Goal: Task Accomplishment & Management: Manage account settings

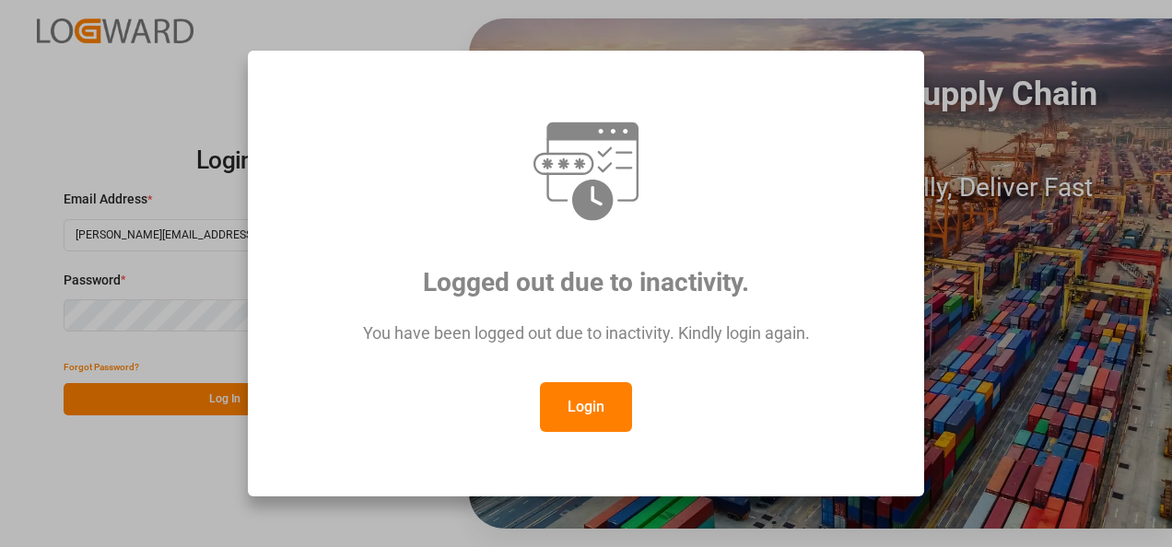
click at [604, 427] on button "Login" at bounding box center [586, 407] width 92 height 50
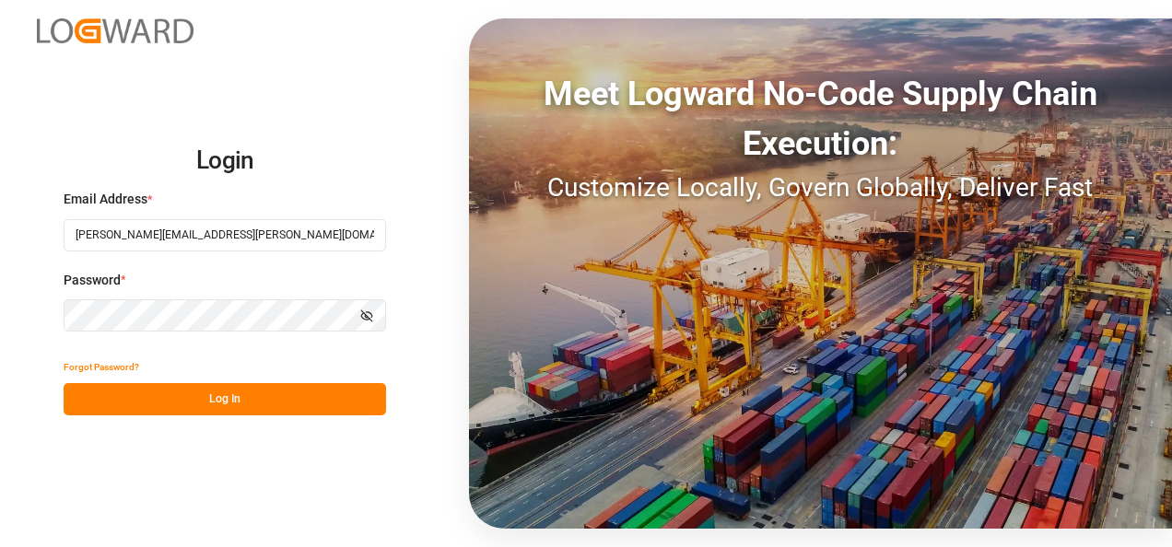
click at [231, 407] on button "Log In" at bounding box center [225, 399] width 322 height 32
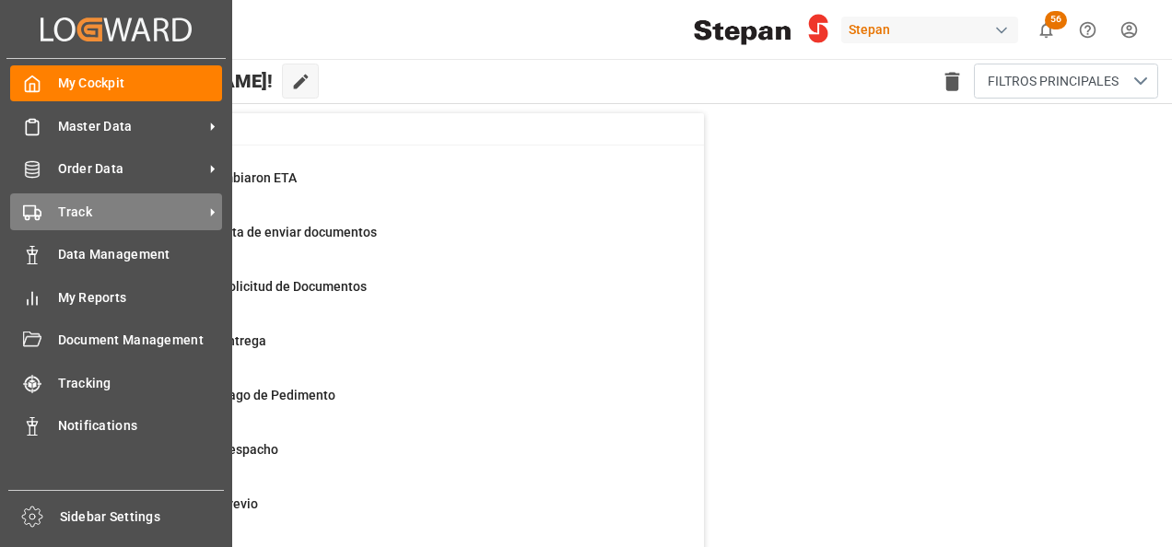
click at [42, 219] on div "Track Track" at bounding box center [116, 211] width 212 height 36
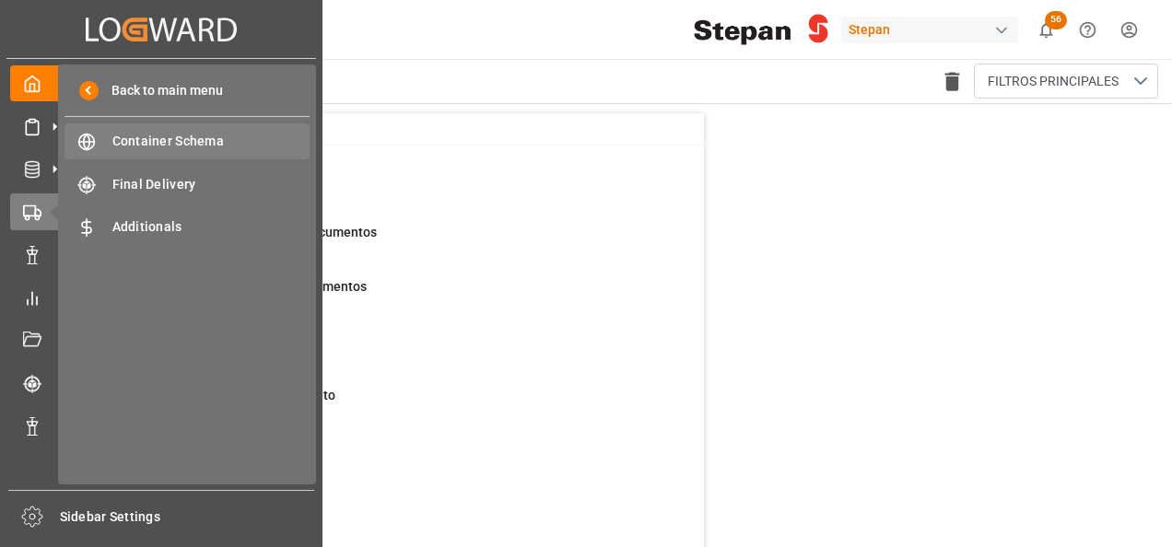
click at [177, 144] on span "Container Schema" at bounding box center [211, 141] width 198 height 19
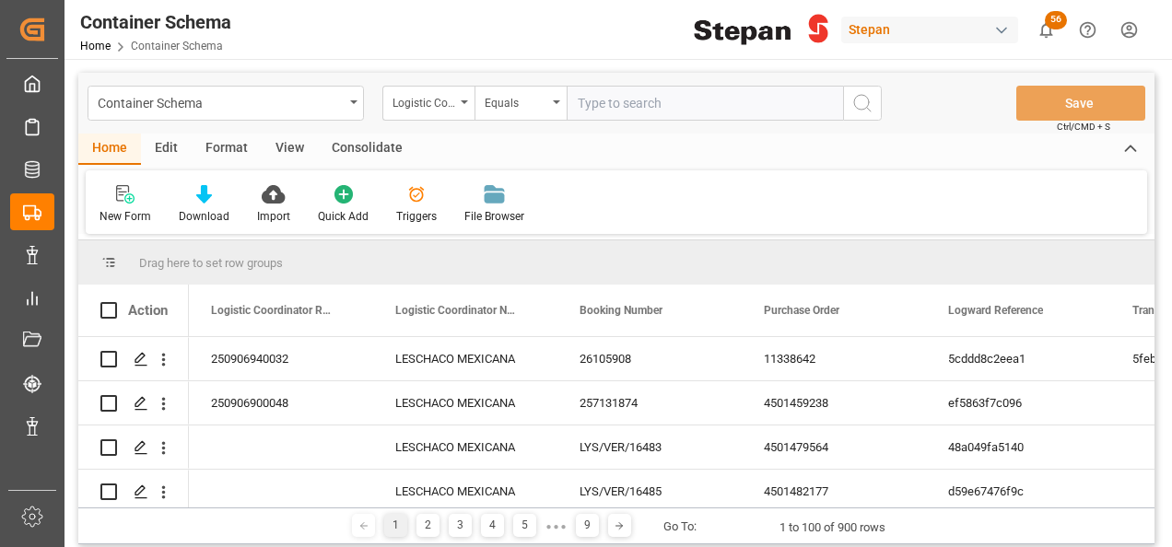
click at [596, 101] on input "text" at bounding box center [704, 103] width 276 height 35
type input "4501468582"
click at [460, 102] on div "Logistic Coordinator Reference Number" at bounding box center [428, 103] width 92 height 35
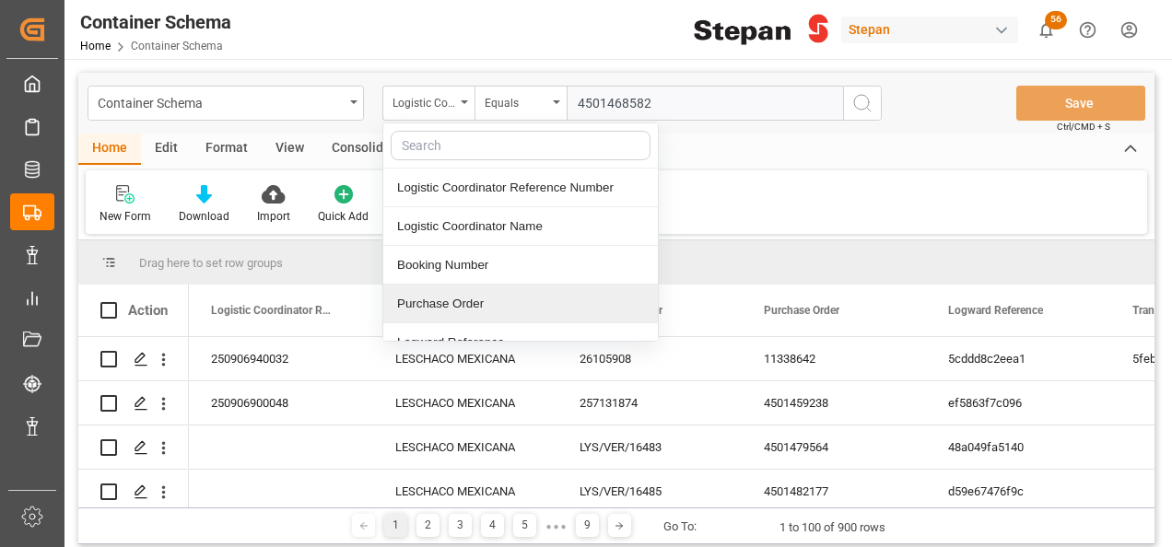
click at [436, 305] on div "Purchase Order" at bounding box center [520, 304] width 274 height 39
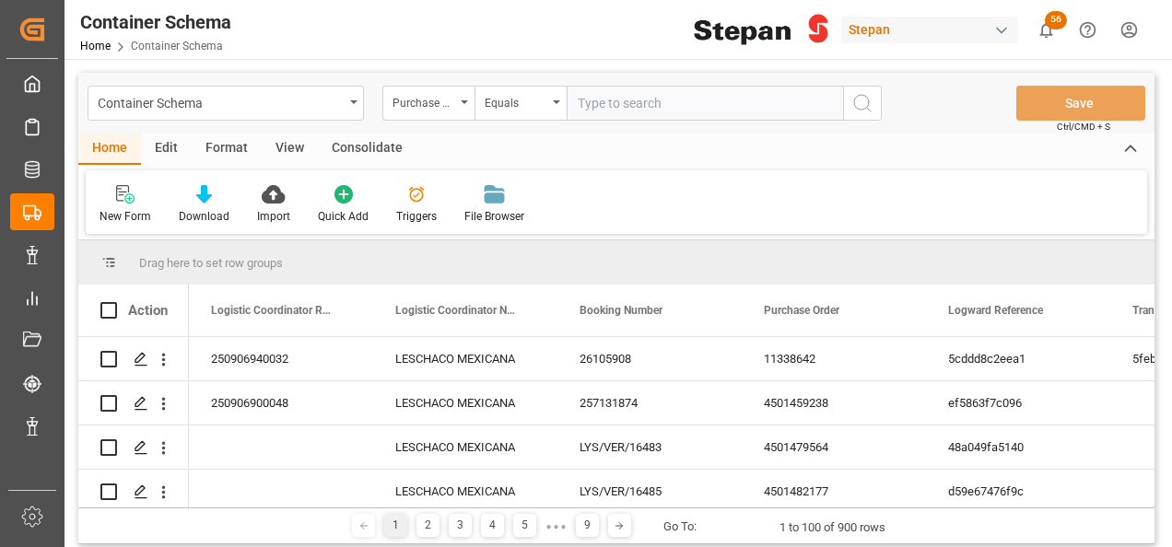
click at [607, 96] on input "text" at bounding box center [704, 103] width 276 height 35
paste input "4501468582"
type input "4501468582"
click at [858, 99] on icon "search button" at bounding box center [862, 103] width 22 height 22
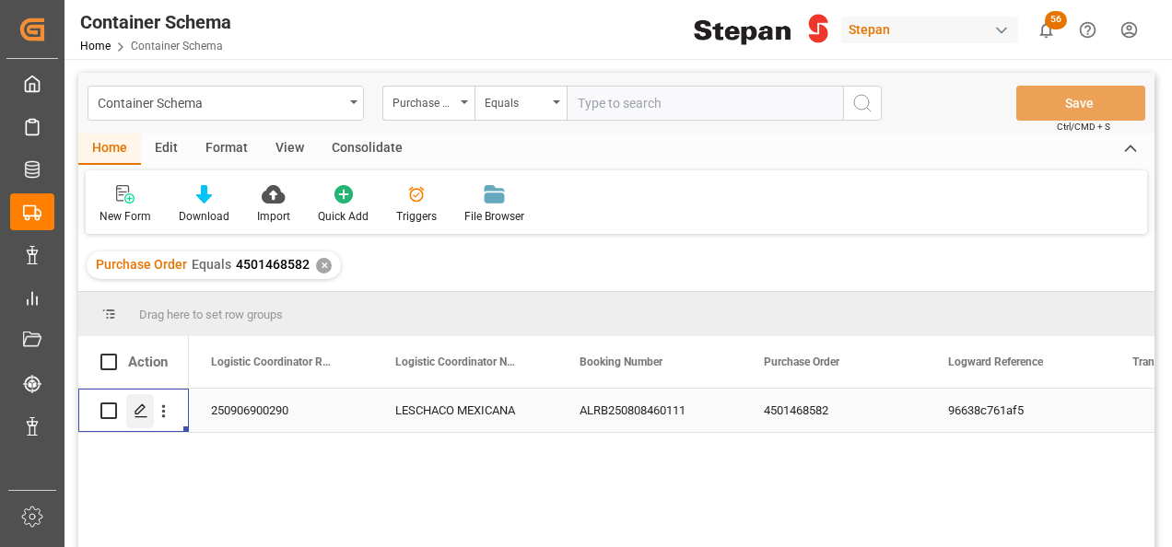
click at [144, 410] on icon "Press SPACE to select this row." at bounding box center [141, 410] width 15 height 15
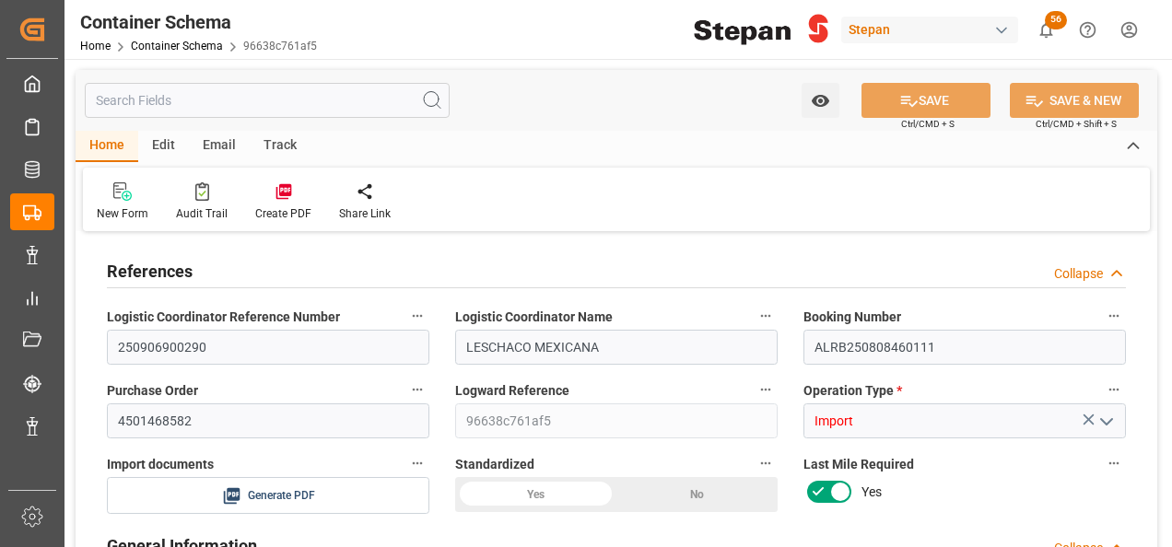
type input "0"
type input "1"
type input "20"
type input "20000"
type input "20460"
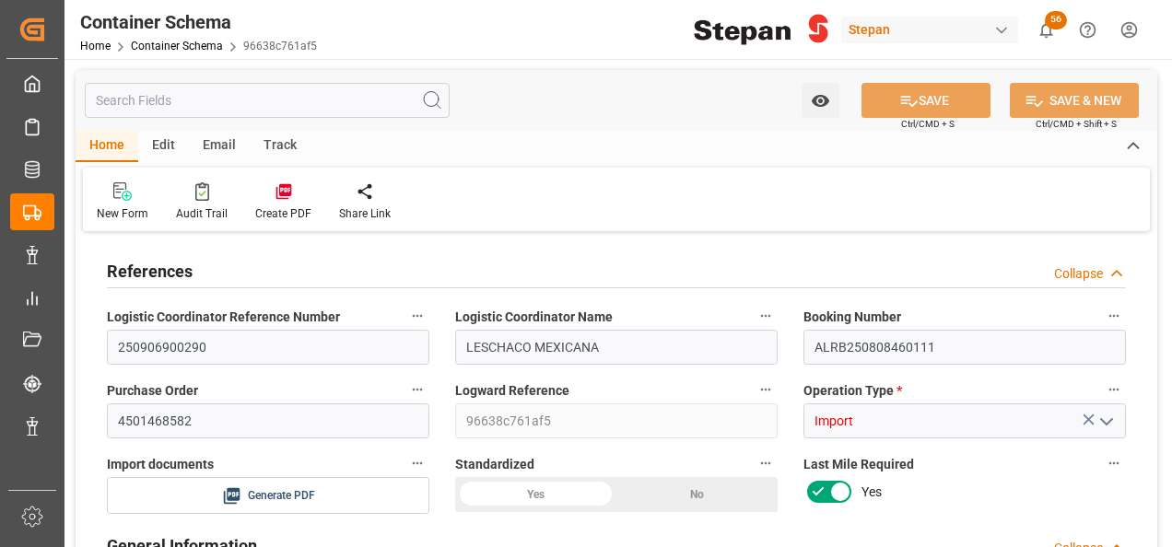
type input "12"
type input "0"
type input "Maersk"
type input "Maersk Line AS"
type input "NLRTM"
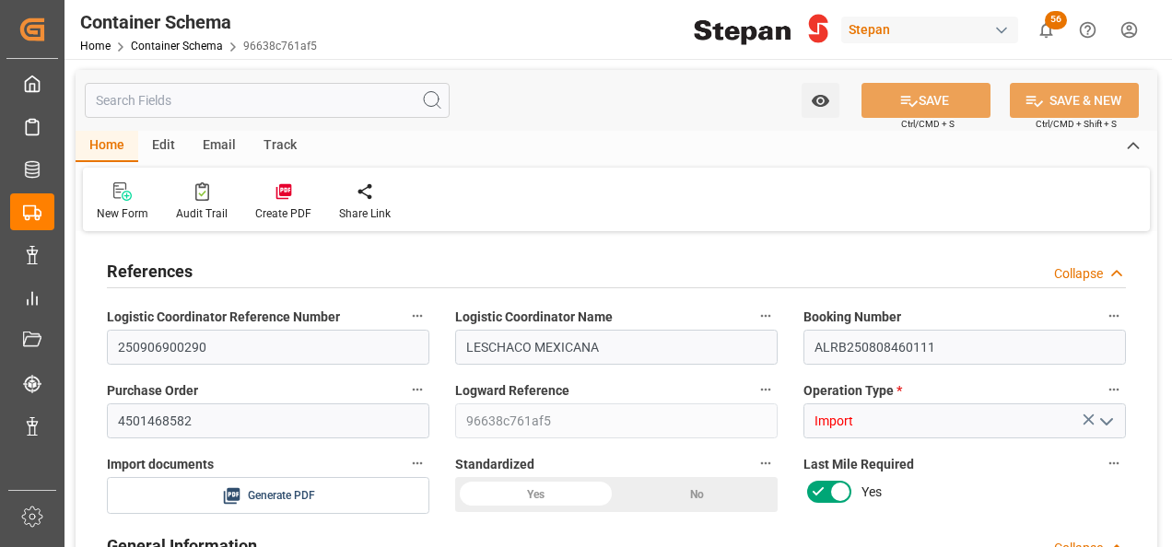
type input "MXVER"
type input "9211482"
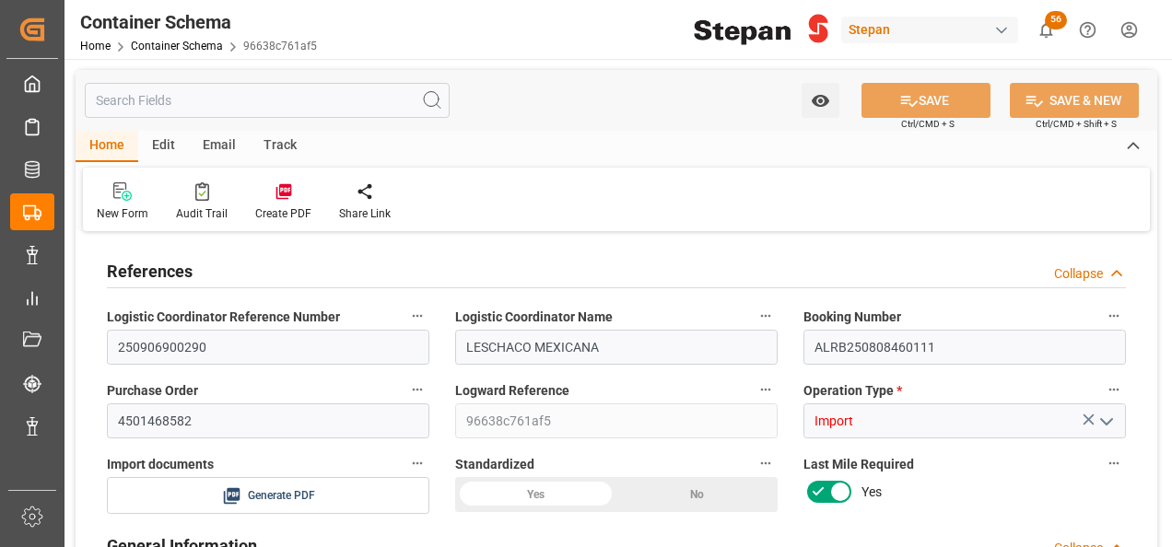
type input "9211482"
type input "0"
type input "20"
type input "[DATE] 00:00"
type input "[DATE]"
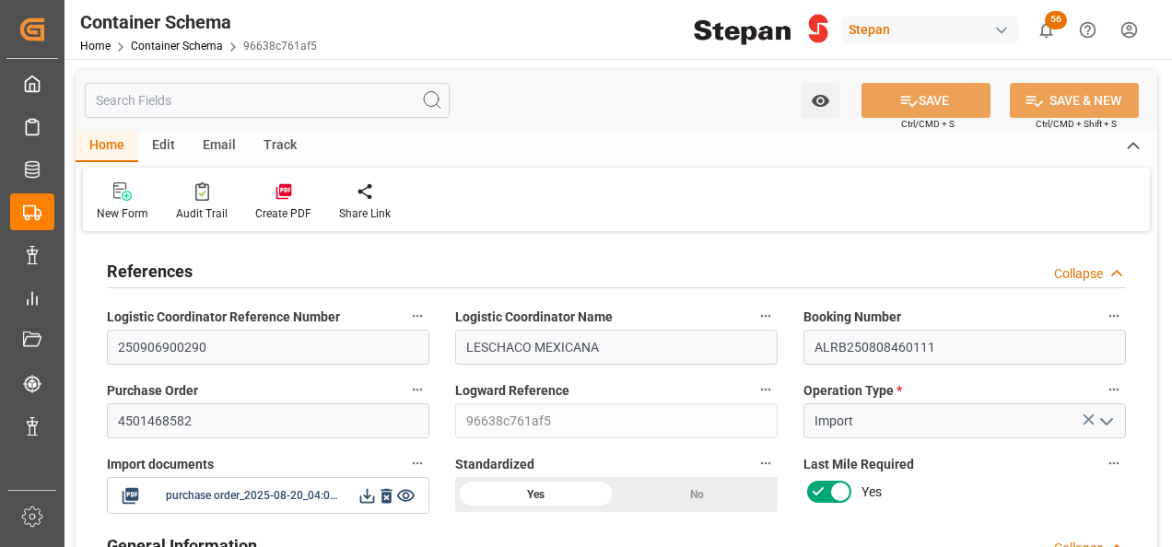
type input "[DATE]"
type input "[DATE] 00:00"
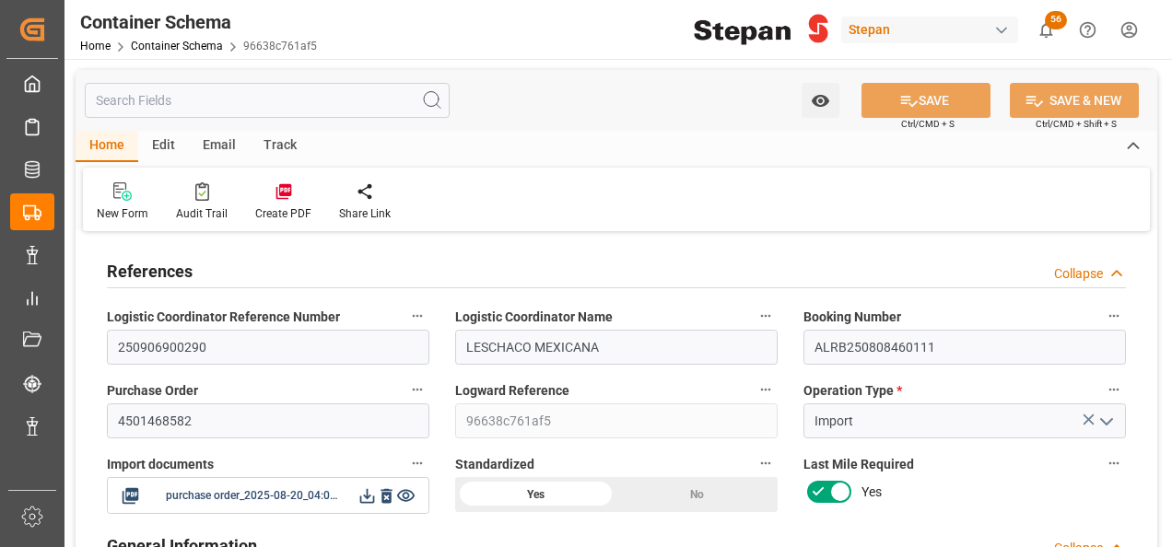
type input "[DATE] 00:00"
type input "[DATE]"
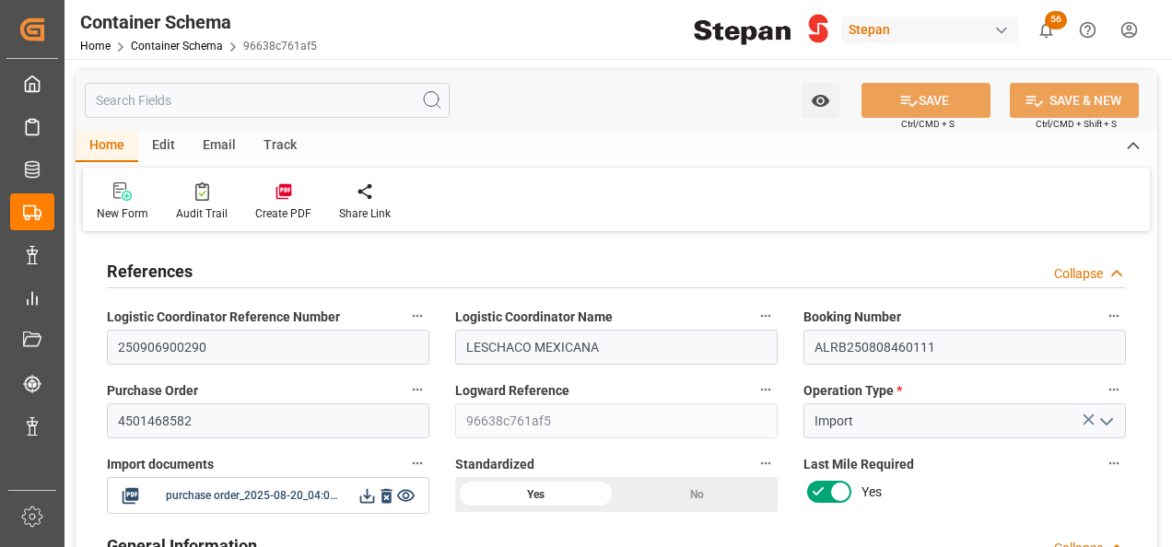
type input "[DATE] 06:12"
type input "[DATE] 15:53"
type input "[DATE]"
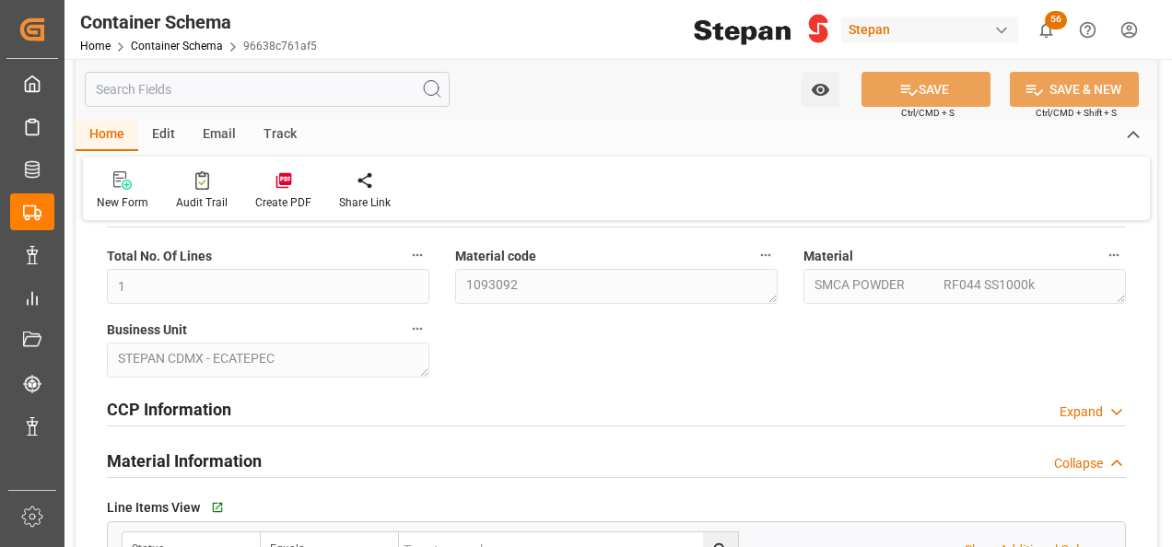
scroll to position [553, 0]
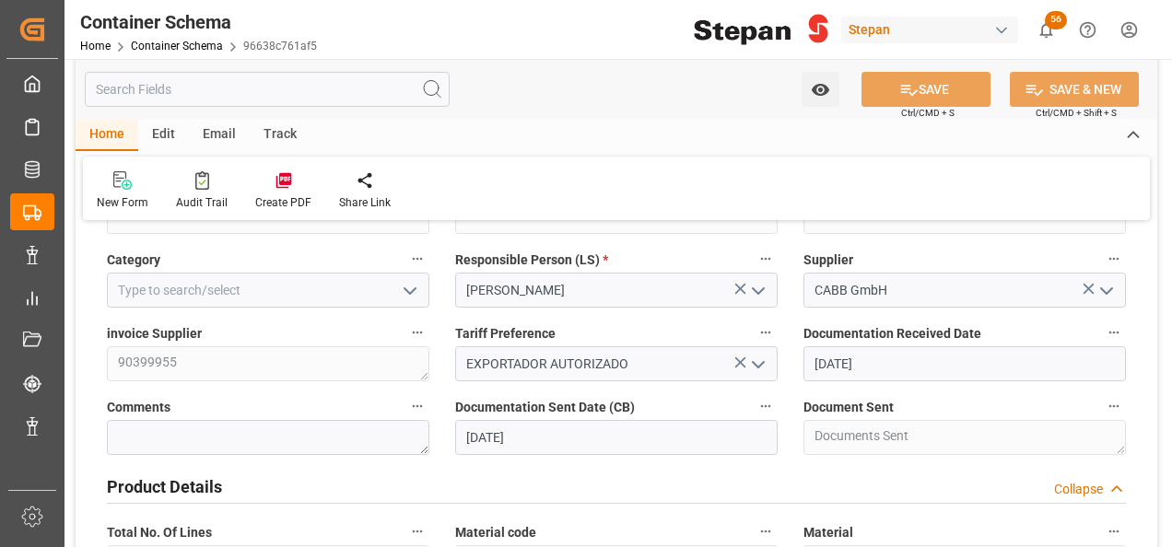
click at [409, 286] on icon "open menu" at bounding box center [410, 291] width 22 height 22
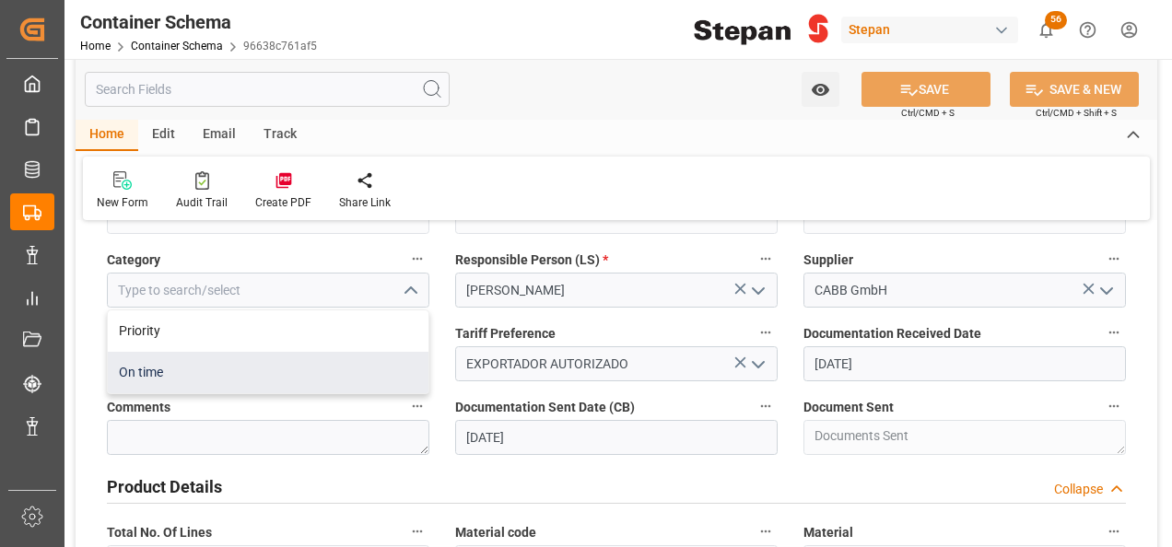
click at [138, 367] on div "On time" at bounding box center [268, 372] width 321 height 41
type input "On time"
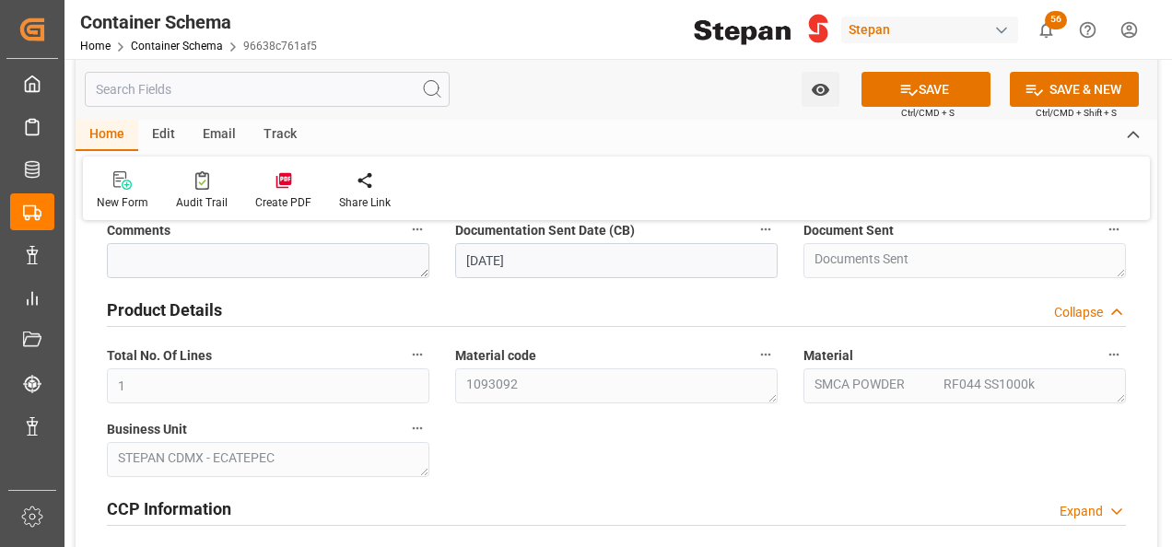
scroll to position [737, 0]
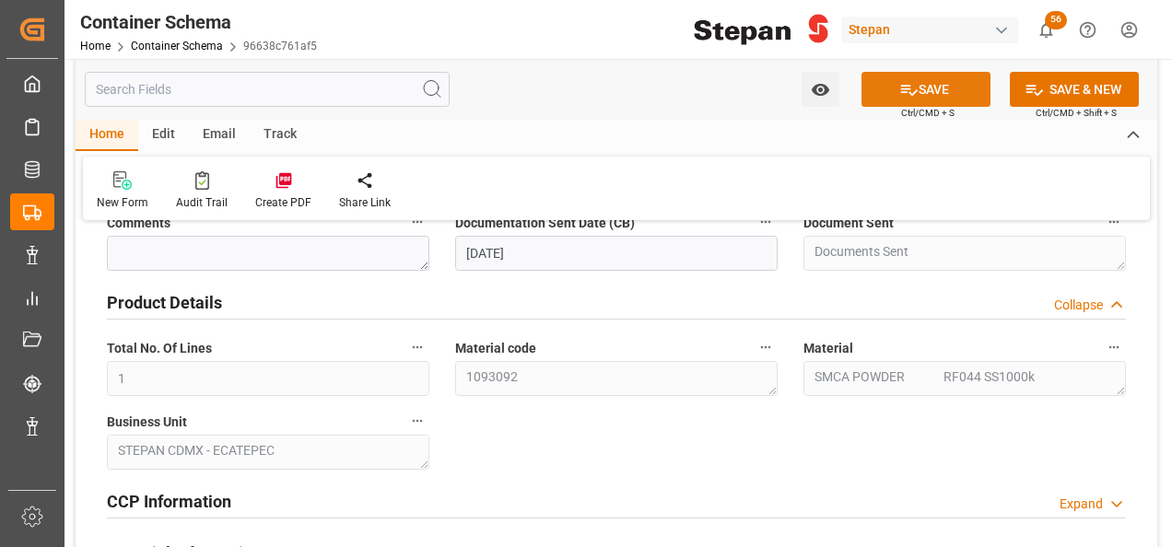
click at [940, 79] on button "SAVE" at bounding box center [925, 89] width 129 height 35
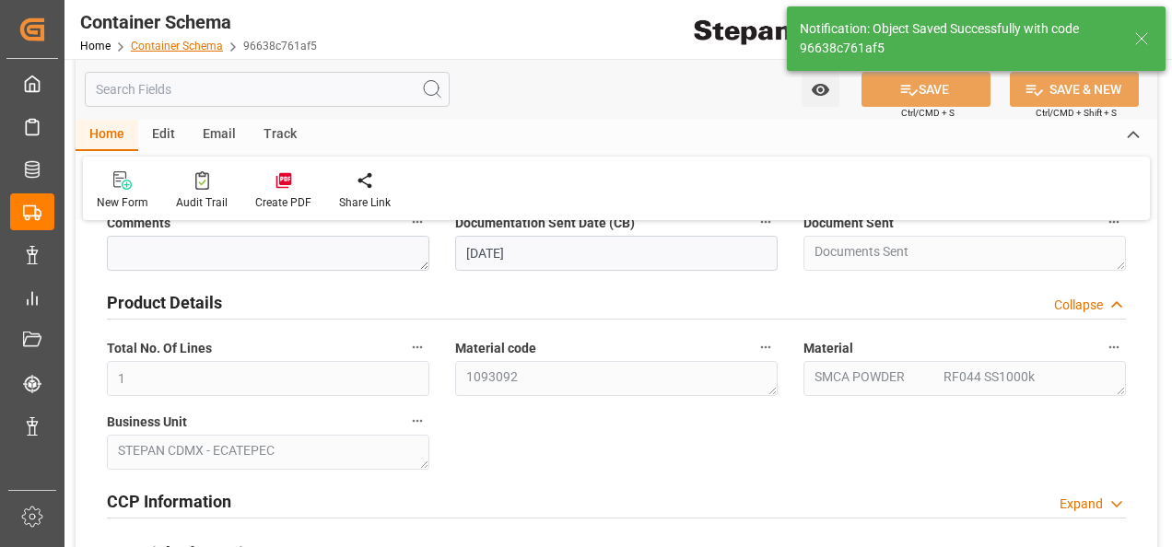
type input "[DATE] 17:11"
click at [168, 49] on link "Container Schema" at bounding box center [177, 46] width 92 height 13
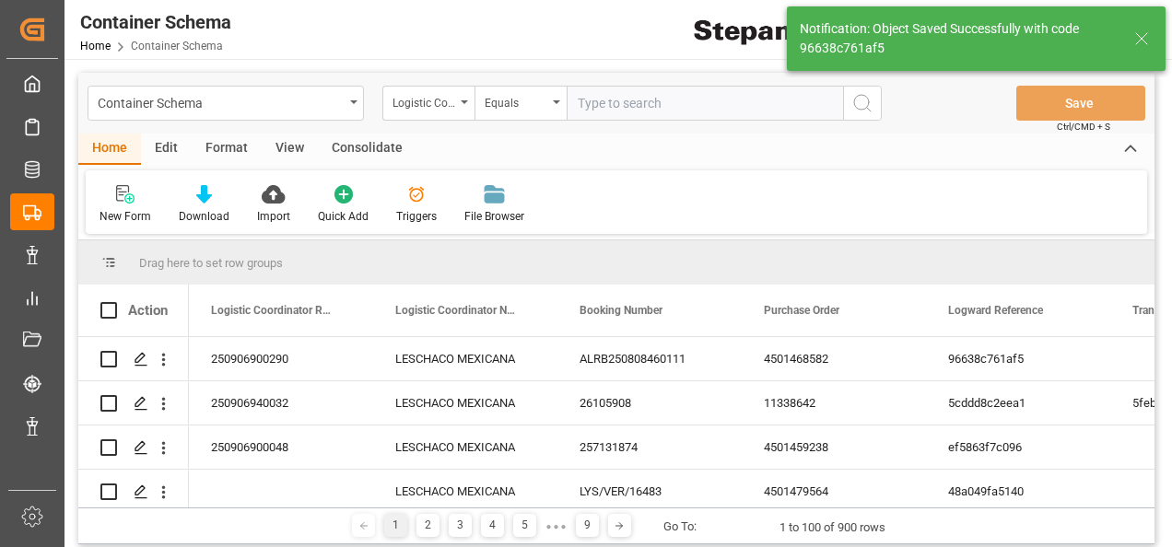
click at [350, 105] on div "Container Schema" at bounding box center [225, 103] width 276 height 35
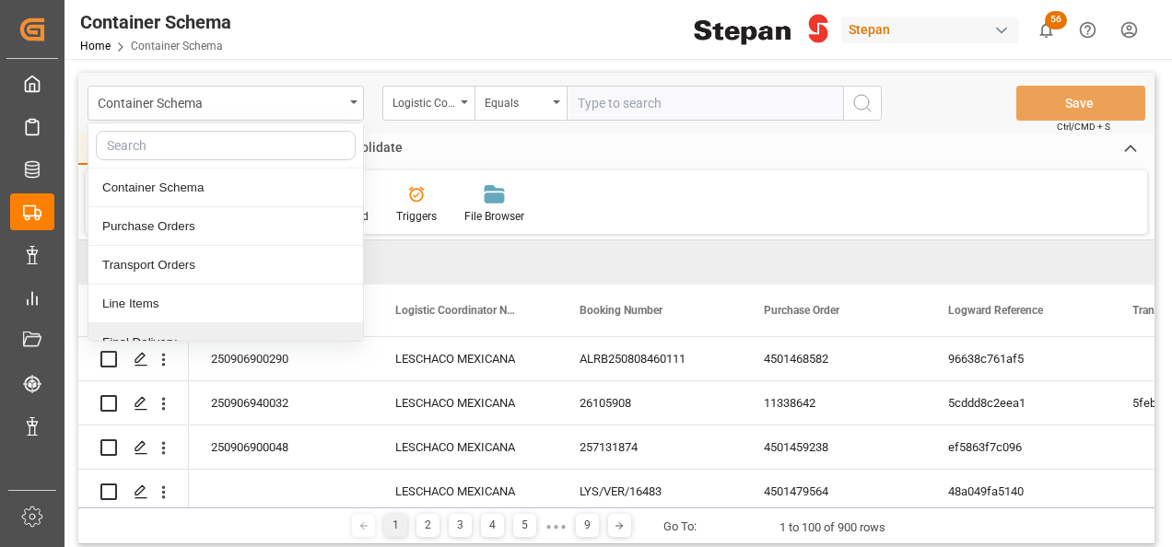
click at [131, 332] on div "Final Delivery" at bounding box center [225, 342] width 274 height 39
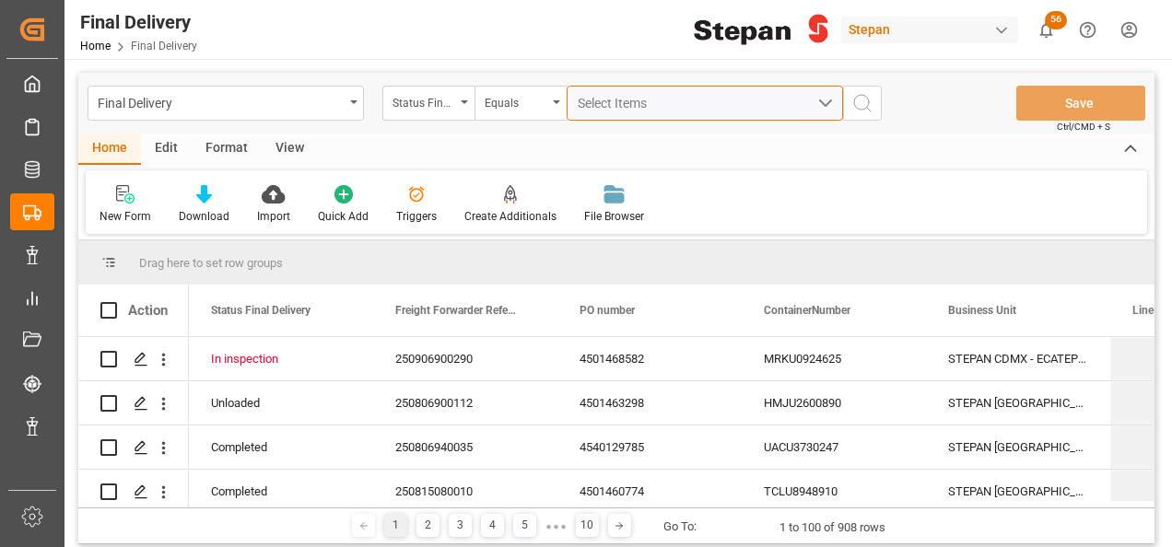
click at [601, 110] on span "Select Items" at bounding box center [616, 103] width 78 height 15
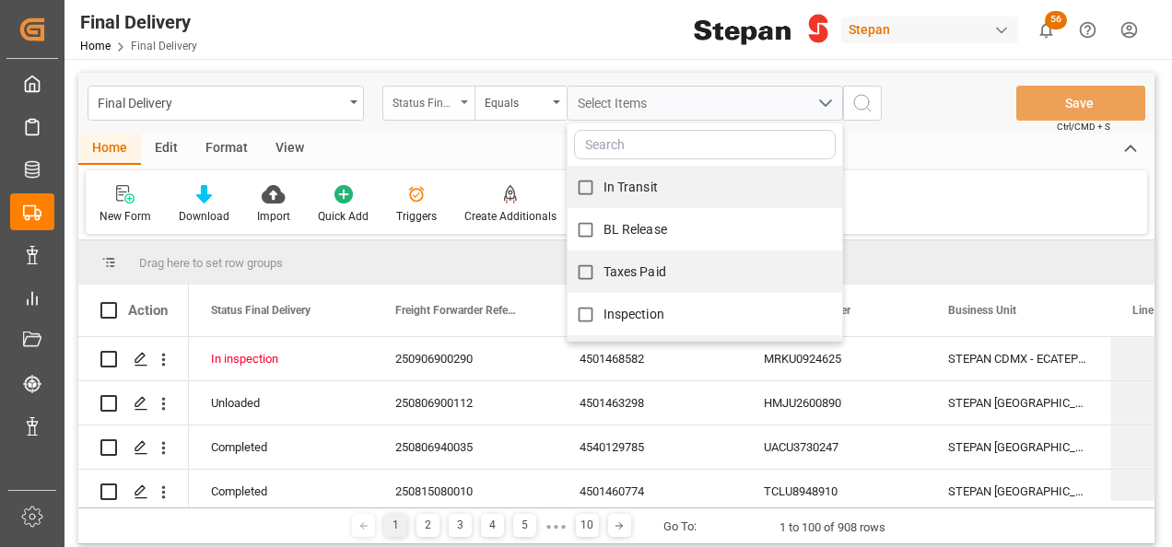
click at [451, 110] on div "Status Final Delivery" at bounding box center [423, 100] width 63 height 21
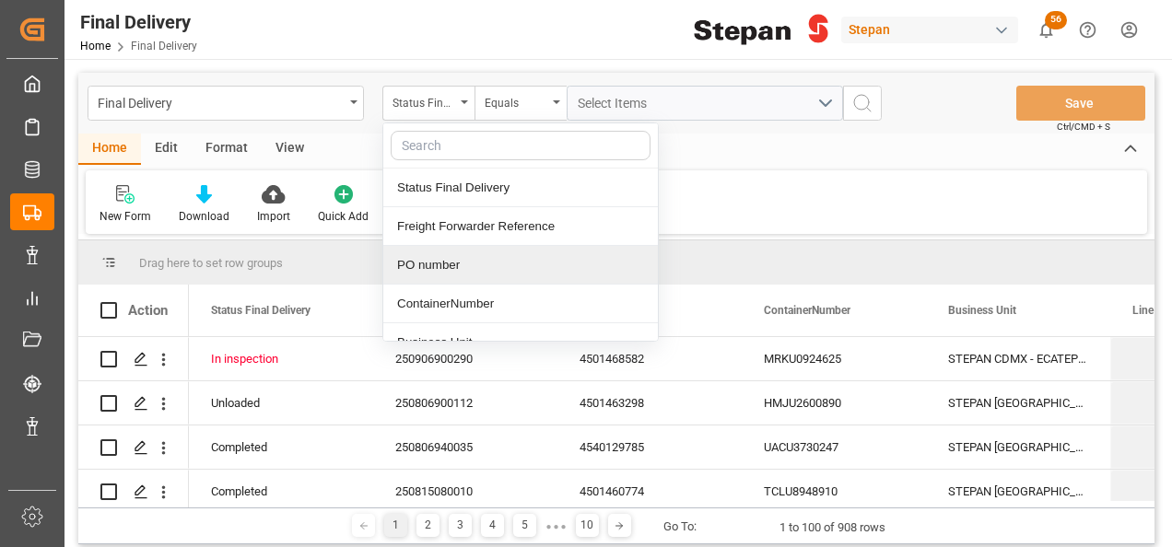
click at [429, 263] on div "PO number" at bounding box center [520, 265] width 274 height 39
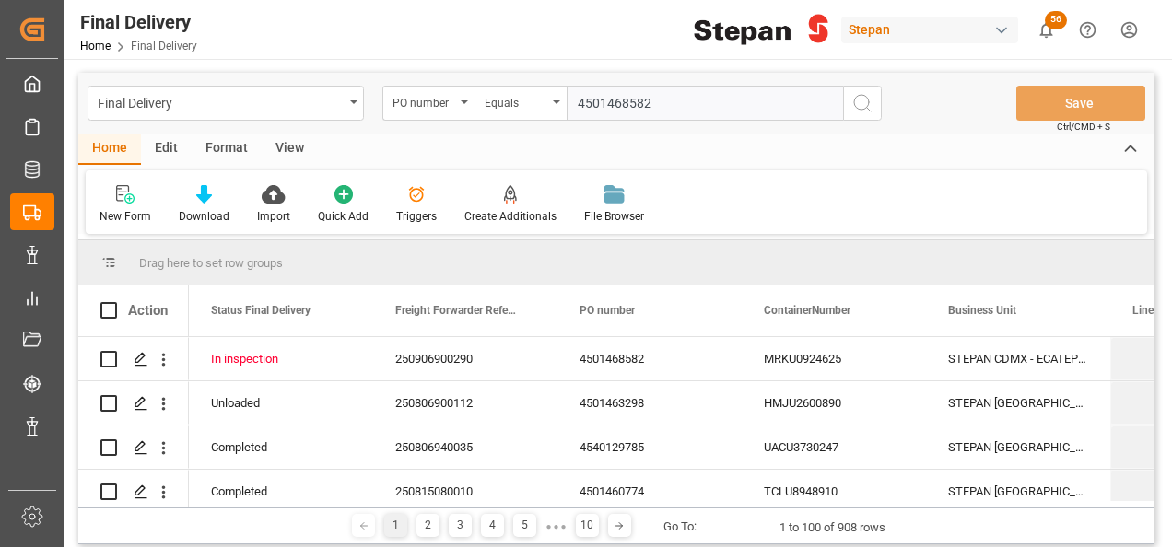
type input "4501468582"
drag, startPoint x: 868, startPoint y: 103, endPoint x: 858, endPoint y: 88, distance: 17.4
click at [859, 93] on icon "search button" at bounding box center [862, 103] width 22 height 22
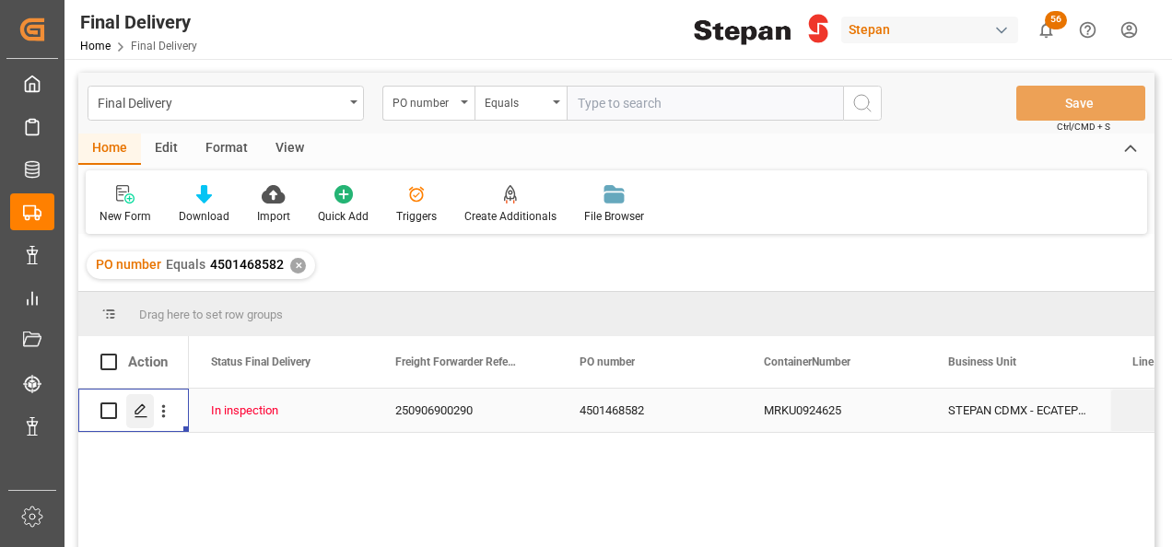
click at [143, 411] on icon "Press SPACE to select this row." at bounding box center [141, 410] width 15 height 15
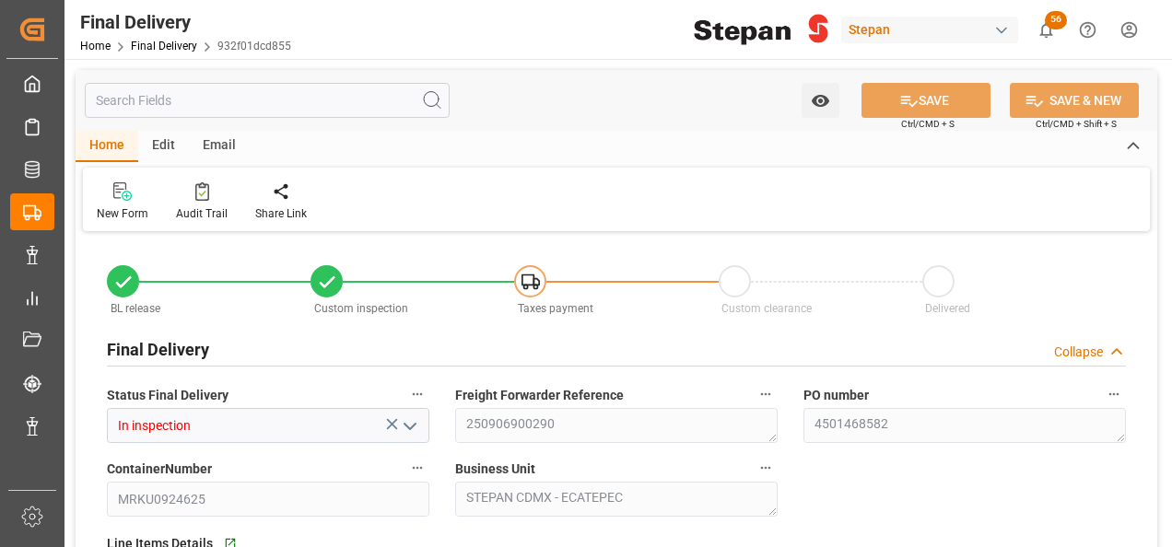
type input "[DATE]"
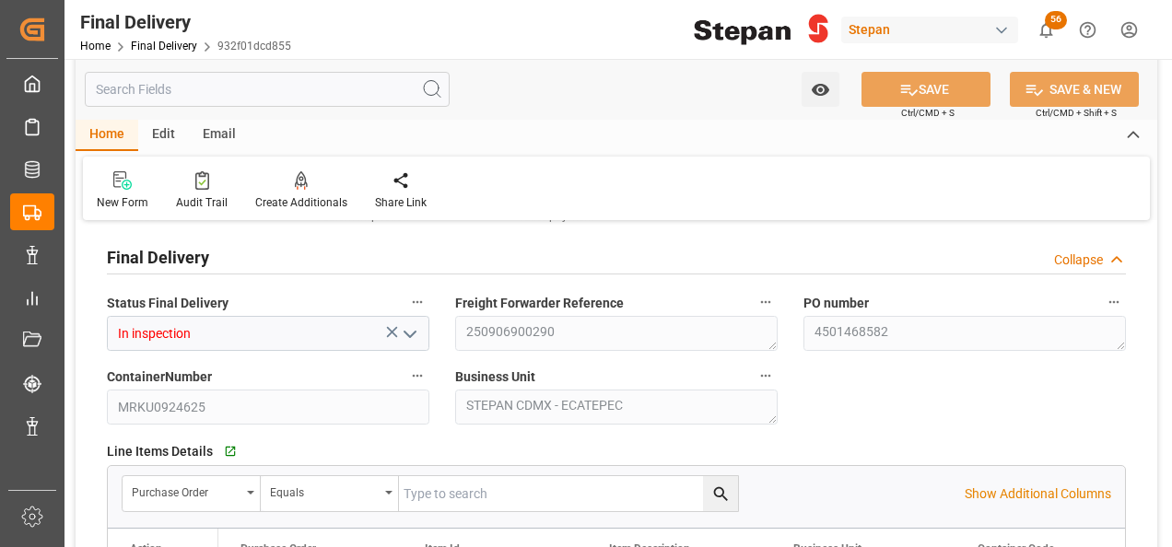
scroll to position [553, 0]
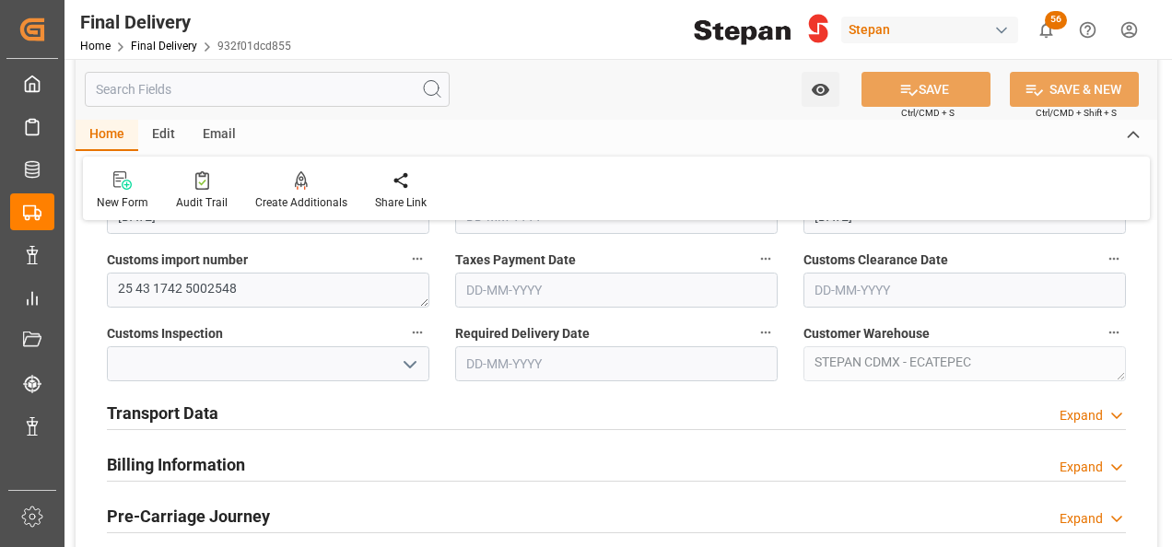
click at [215, 414] on h2 "Transport Data" at bounding box center [162, 413] width 111 height 25
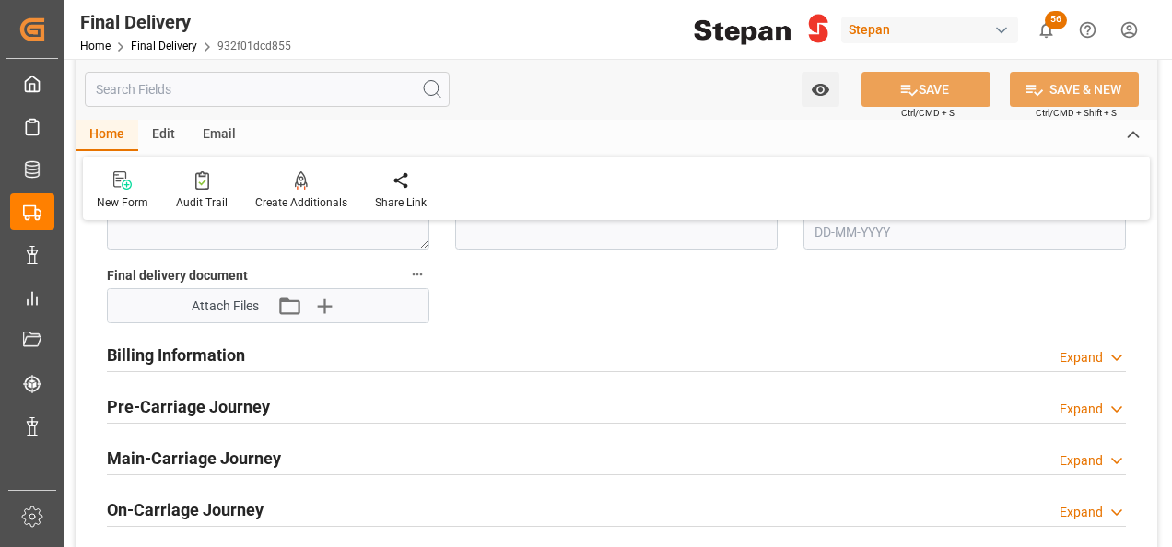
scroll to position [829, 0]
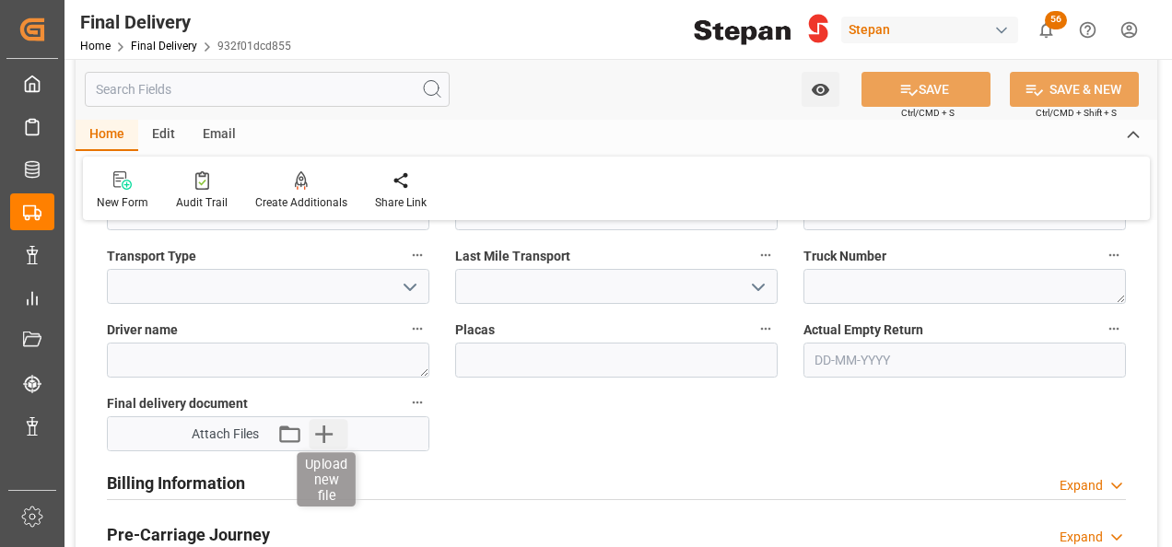
click at [328, 435] on icon "button" at bounding box center [323, 433] width 29 height 29
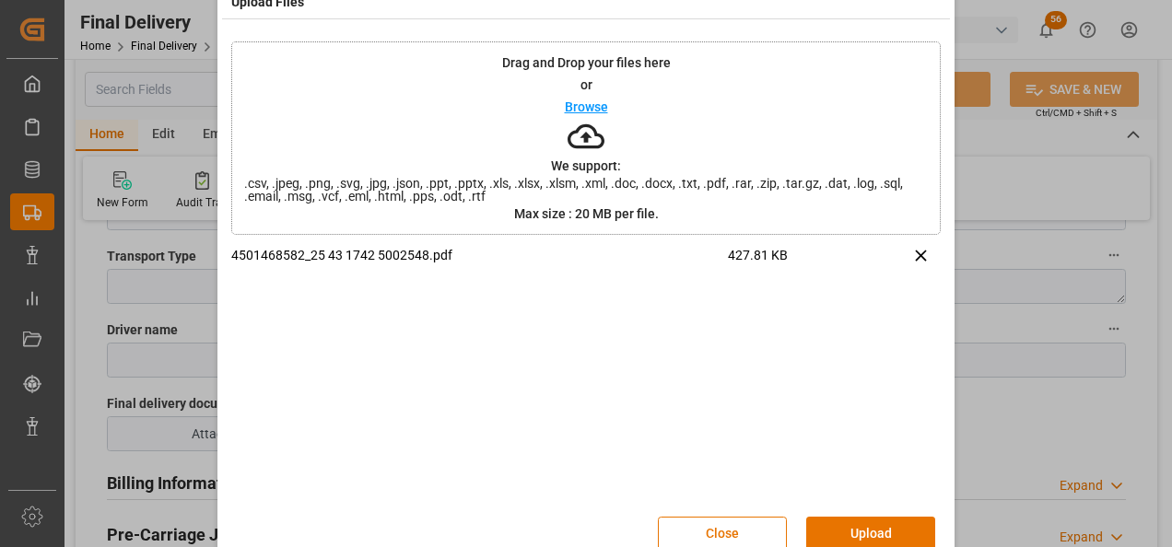
scroll to position [73, 0]
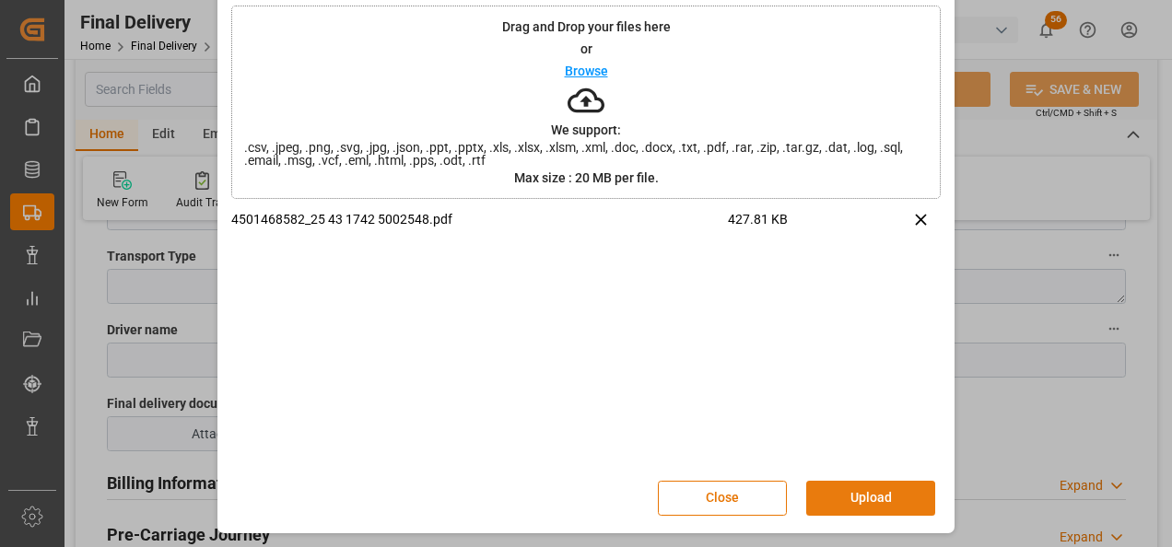
click at [857, 496] on button "Upload" at bounding box center [870, 498] width 129 height 35
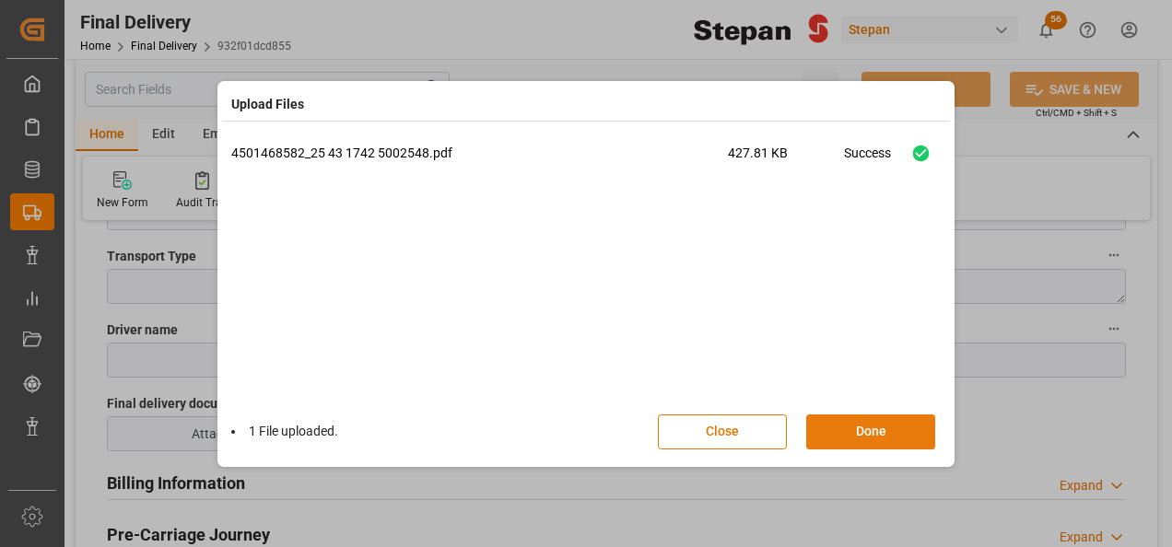
click at [858, 430] on button "Done" at bounding box center [870, 431] width 129 height 35
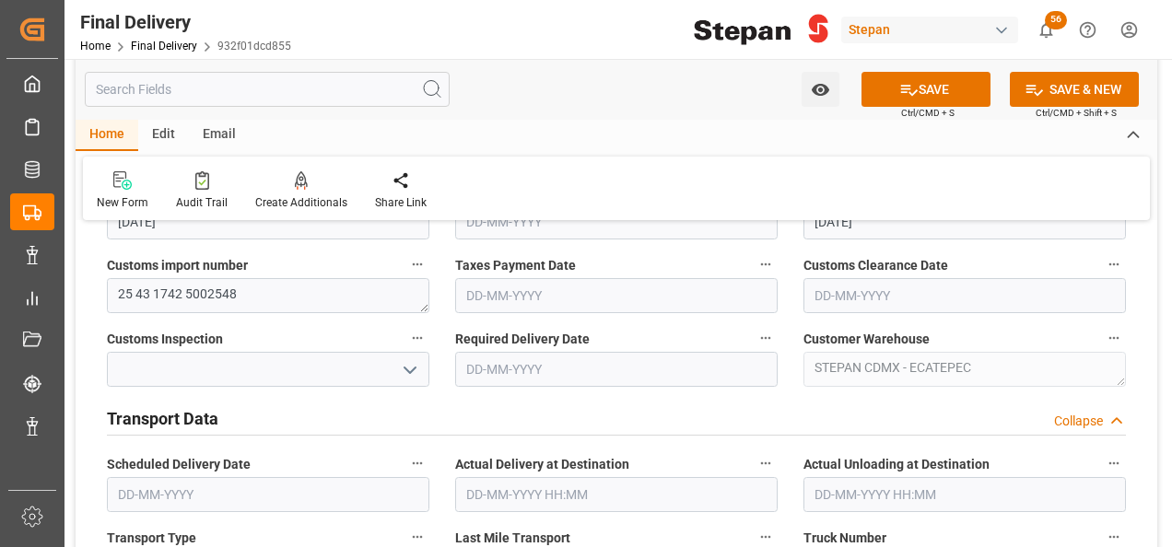
scroll to position [461, 0]
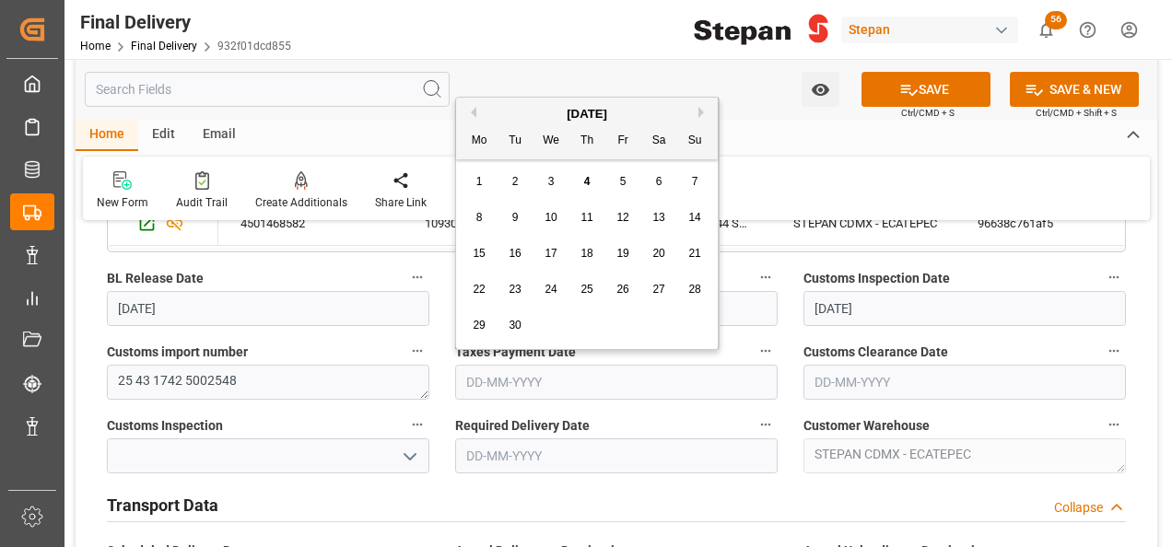
click at [490, 389] on input "text" at bounding box center [616, 382] width 322 height 35
click at [506, 105] on div "[DATE]" at bounding box center [587, 114] width 262 height 18
click at [589, 181] on div "4" at bounding box center [587, 182] width 23 height 22
type input "[DATE]"
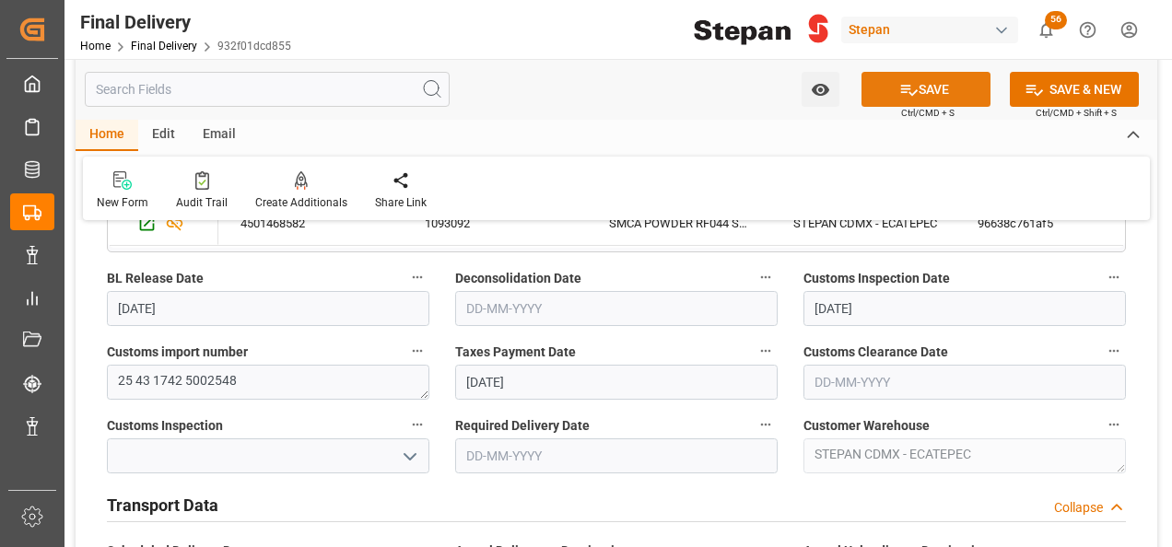
click at [936, 82] on button "SAVE" at bounding box center [925, 89] width 129 height 35
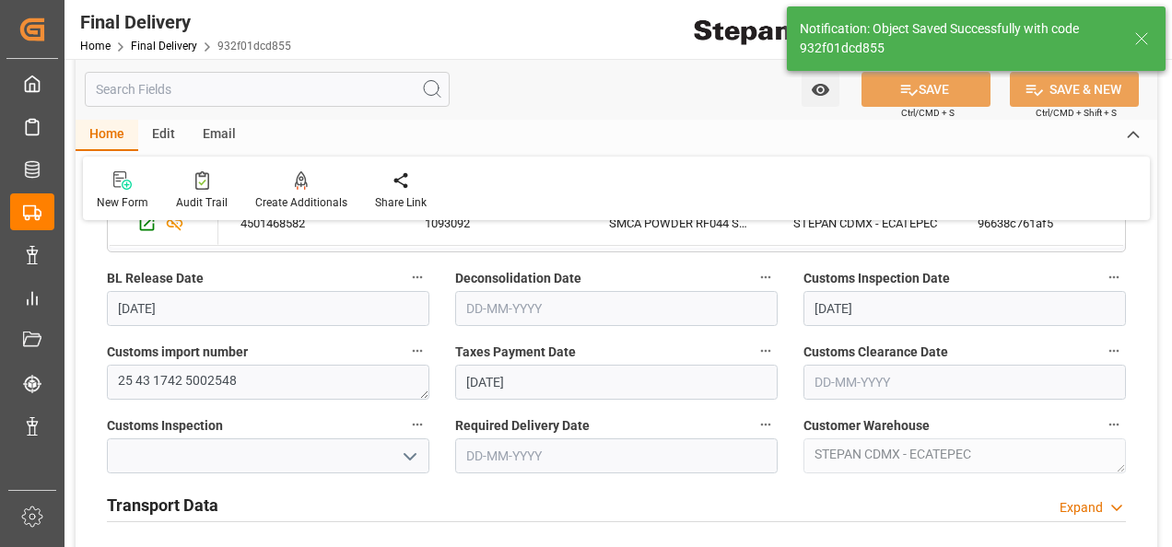
type input "Taxes paid"
